Goal: Task Accomplishment & Management: Use online tool/utility

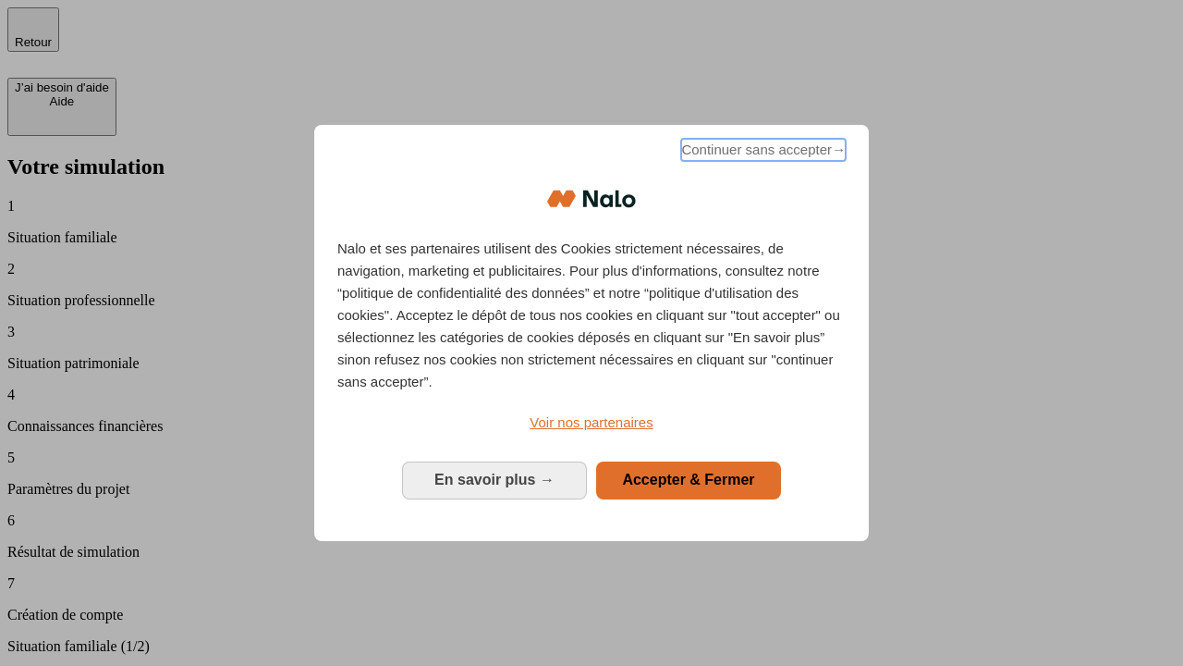
click at [762, 153] on span "Continuer sans accepter →" at bounding box center [763, 150] width 165 height 22
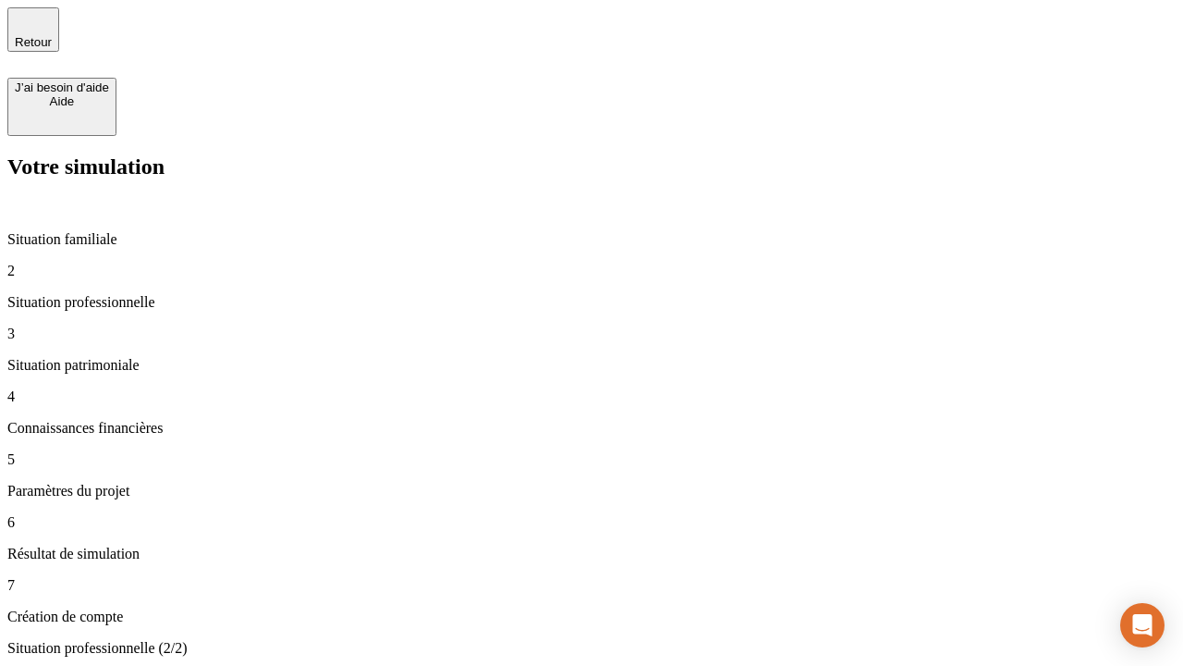
type input "30 000"
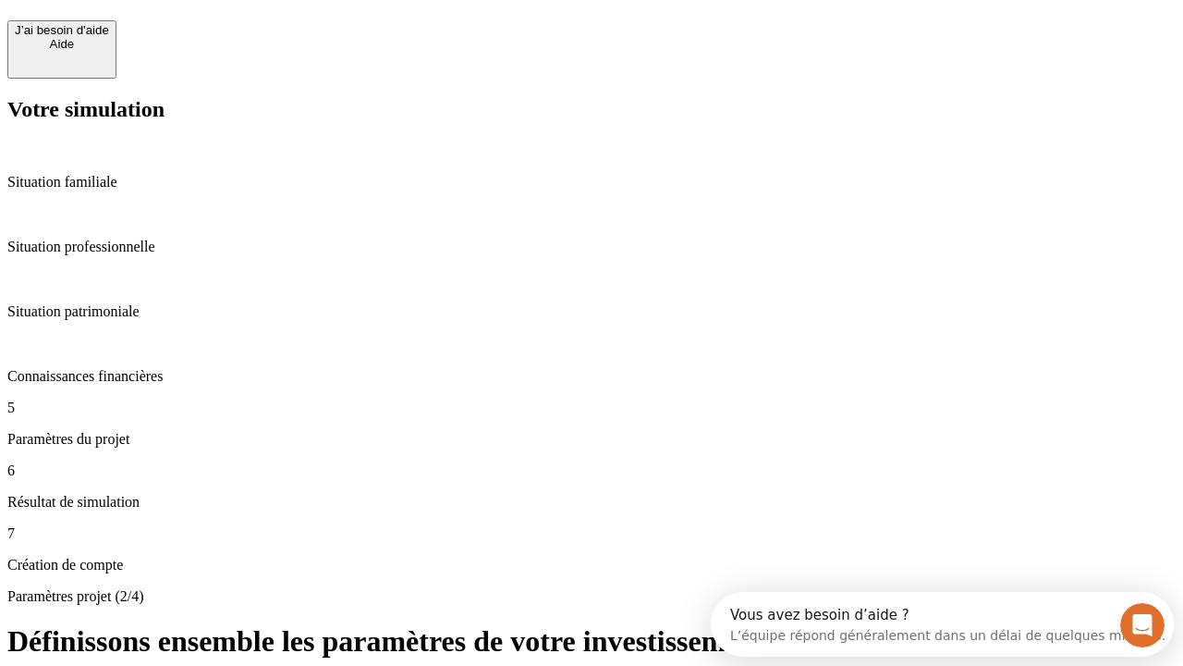
scroll to position [17, 0]
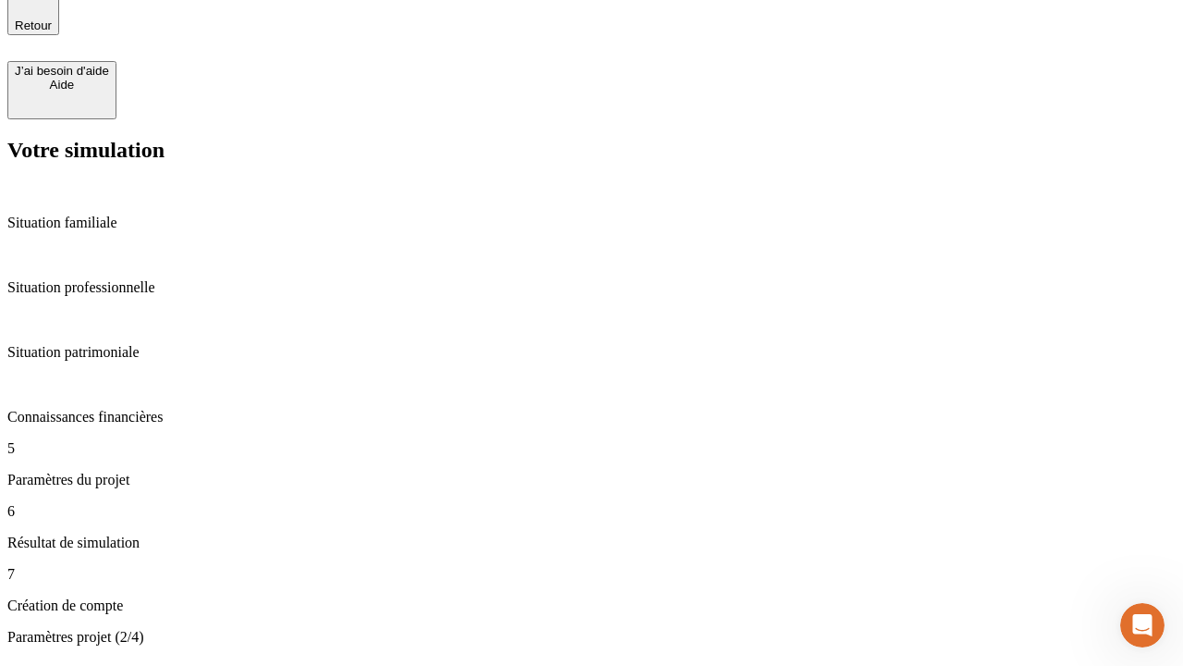
type input "25"
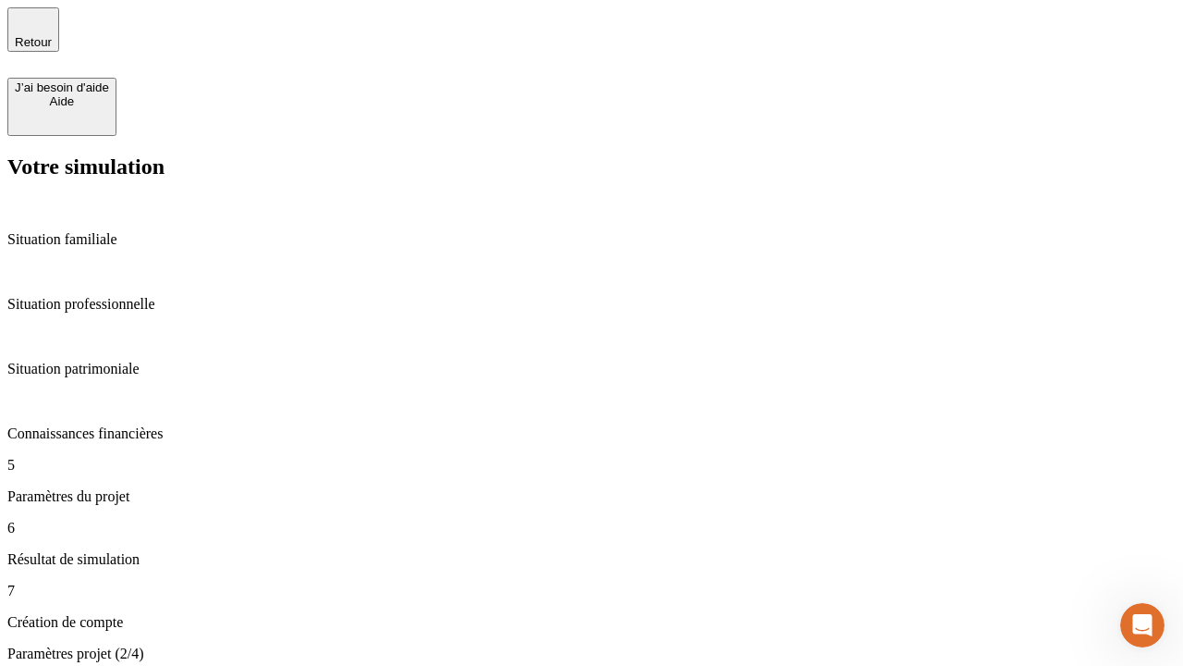
type input "1 000"
type input "640"
